Goal: Find contact information: Find contact information

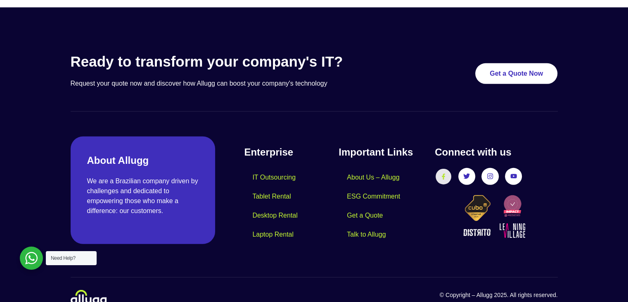
click at [438, 169] on link "Facebook-f" at bounding box center [443, 176] width 15 height 15
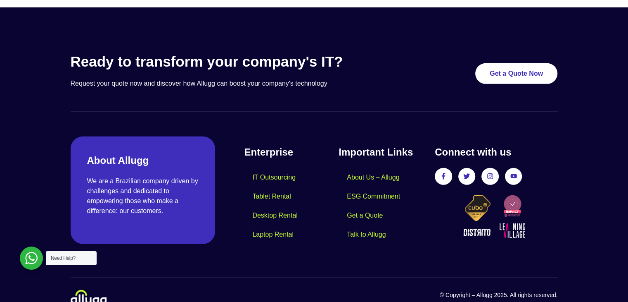
click at [410, 231] on div "Ready to transform your company's IT? Request your quote now and discover how A…" at bounding box center [315, 179] width 496 height 261
click at [379, 231] on font "Talk to Allugg" at bounding box center [366, 234] width 39 height 7
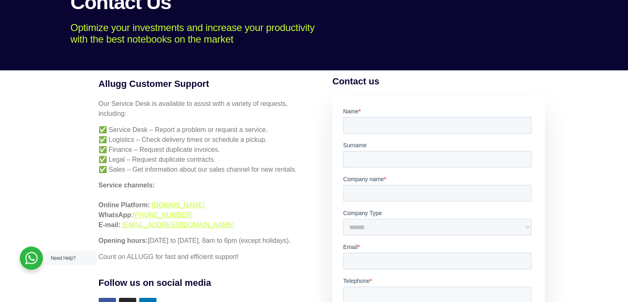
scroll to position [183, 0]
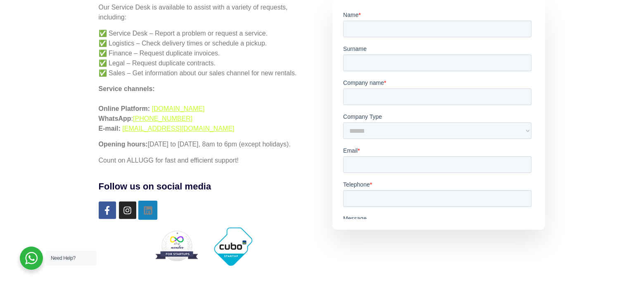
click at [148, 209] on icon at bounding box center [147, 210] width 8 height 8
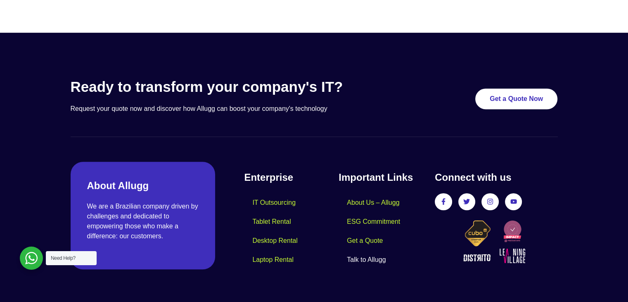
scroll to position [497, 0]
